Goal: Use online tool/utility: Utilize a website feature to perform a specific function

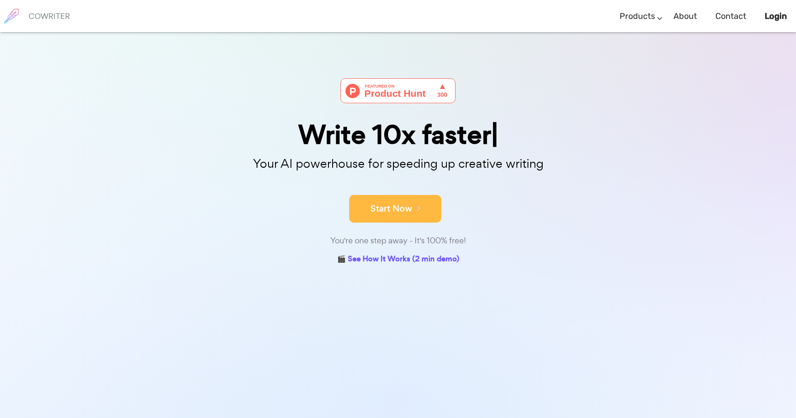
click at [418, 205] on icon at bounding box center [416, 208] width 8 height 10
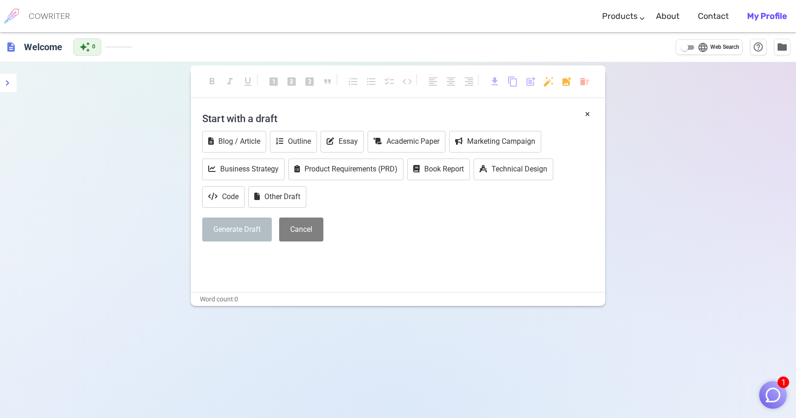
click at [400, 251] on div "× Start with a draft Blog / Article Outline Essay Academic Paper Marketing Camp…" at bounding box center [397, 185] width 391 height 157
click at [486, 208] on div "Blog / Article Outline Essay Academic Paper Marketing Campaign Business Strateg…" at bounding box center [397, 170] width 391 height 79
click at [342, 140] on button "Essay" at bounding box center [341, 142] width 43 height 22
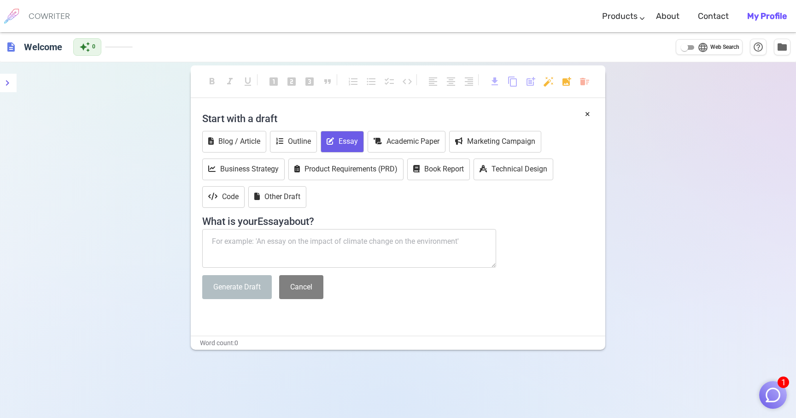
click at [269, 237] on textarea at bounding box center [349, 248] width 294 height 39
paste textarea "Community and belonging matter at [GEOGRAPHIC_DATA]. Tell us about one or more …"
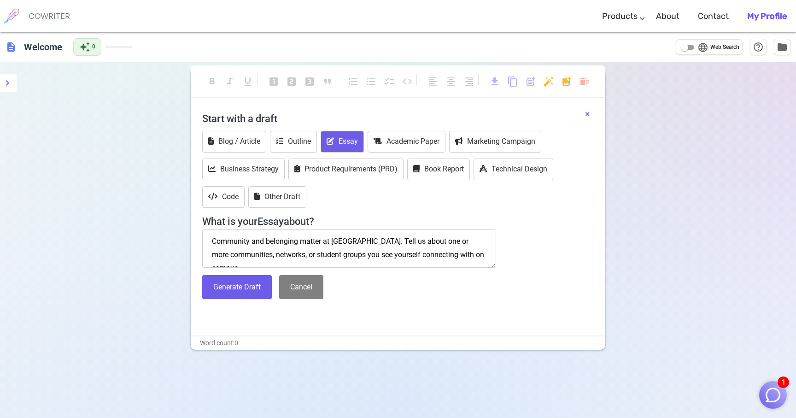
type textarea "Community and belonging matter at [GEOGRAPHIC_DATA]. Tell us about one or more …"
click at [587, 114] on button "×" at bounding box center [587, 113] width 5 height 13
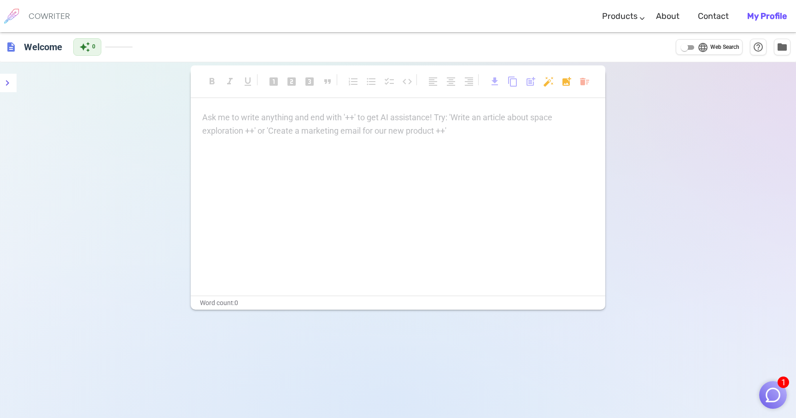
click at [300, 119] on p "Ask me to write anything and end with '++' to get AI assistance! Try: 'Write an…" at bounding box center [397, 117] width 391 height 13
paste div
